Goal: Find specific page/section: Find specific page/section

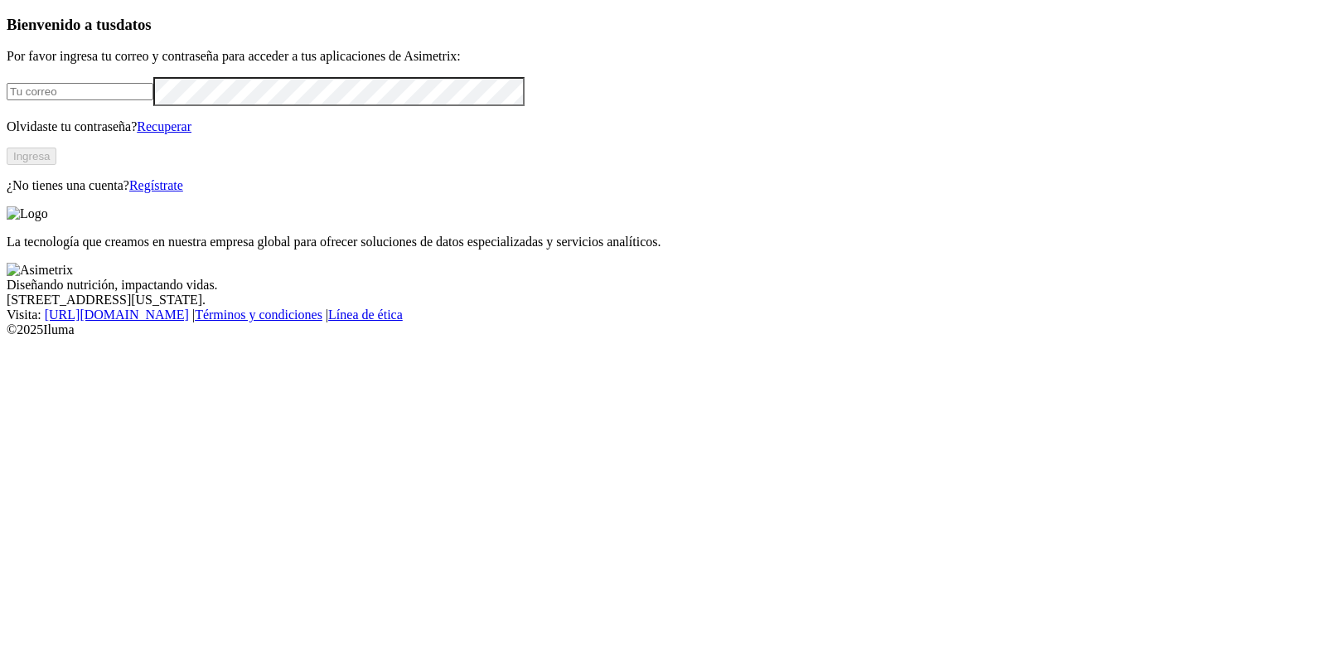
type input "lmdiaz@alimentoscarnicos.com.co"
click at [56, 165] on button "Ingresa" at bounding box center [32, 156] width 50 height 17
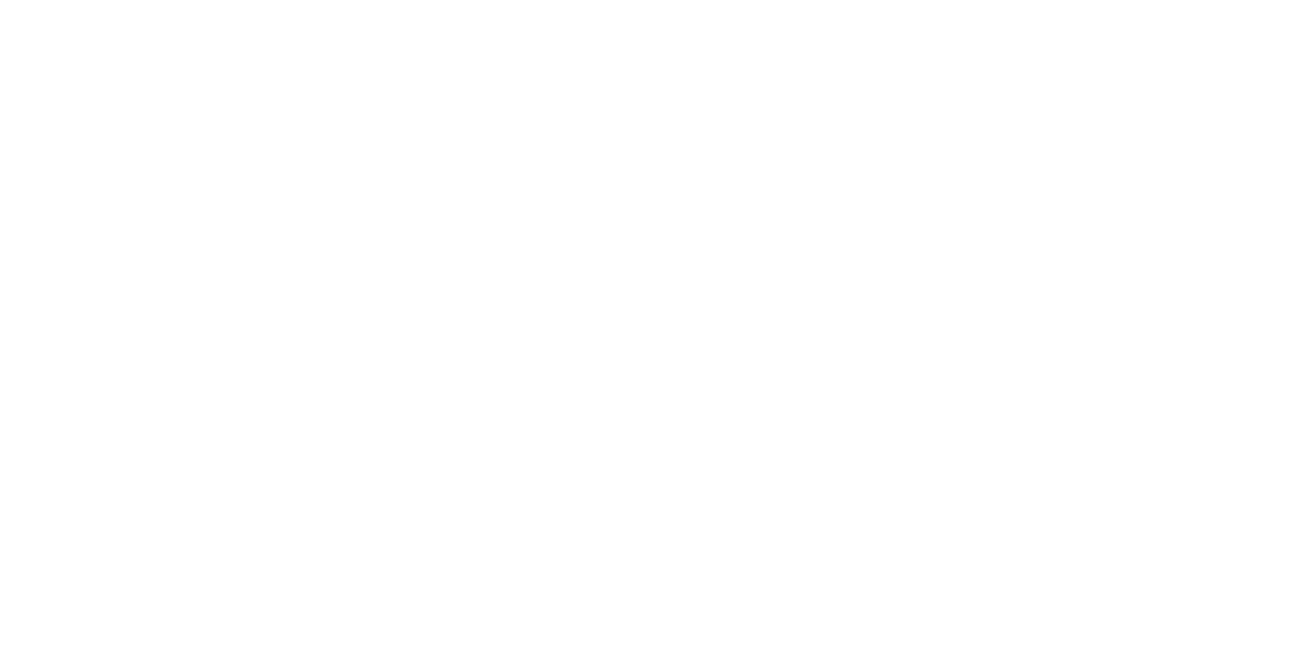
drag, startPoint x: 244, startPoint y: 148, endPoint x: 223, endPoint y: 131, distance: 26.5
